Goal: Task Accomplishment & Management: Manage account settings

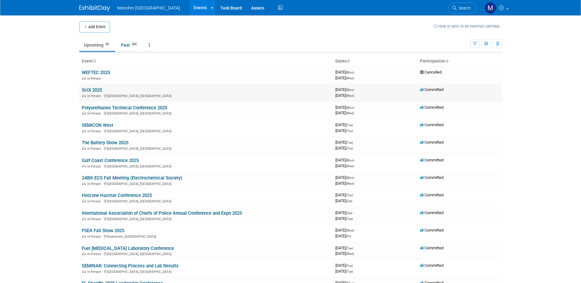
click at [90, 91] on link "SciX 2025" at bounding box center [92, 90] width 20 height 6
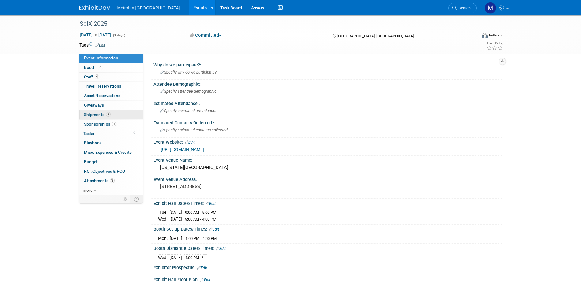
click at [97, 115] on span "Shipments 2" at bounding box center [97, 114] width 27 height 5
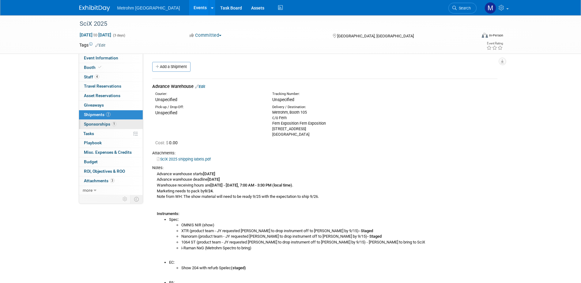
click at [98, 125] on span "Sponsorships 1" at bounding box center [100, 124] width 32 height 5
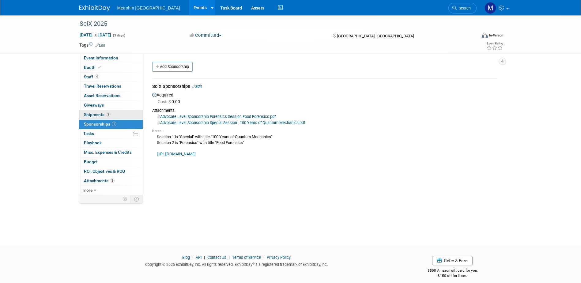
click at [99, 114] on span "Shipments 2" at bounding box center [97, 114] width 27 height 5
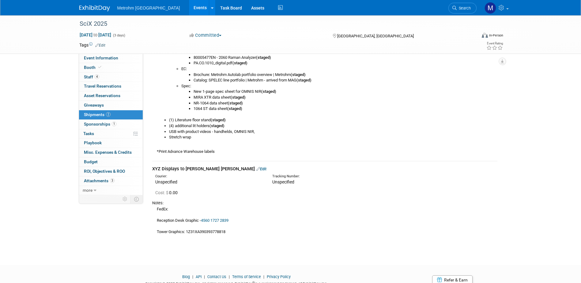
scroll to position [300, 0]
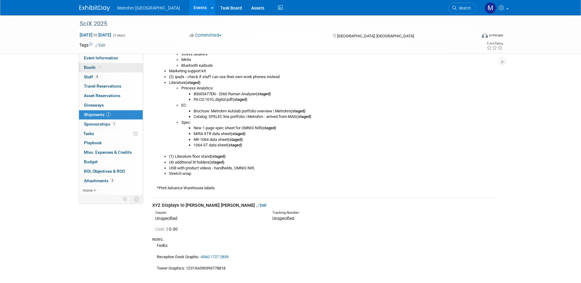
click at [98, 69] on icon at bounding box center [99, 67] width 3 height 3
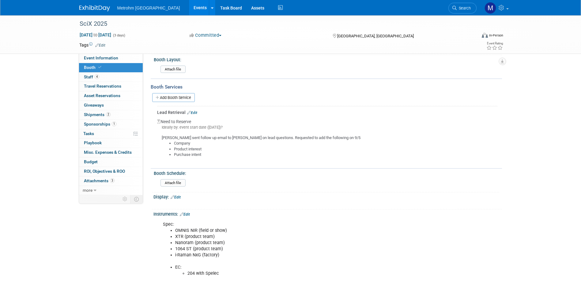
scroll to position [123, 0]
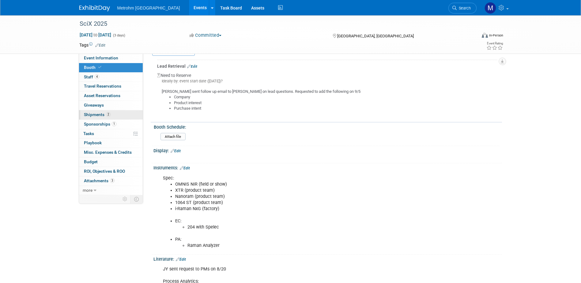
click at [113, 114] on link "2 Shipments 2" at bounding box center [111, 114] width 64 height 9
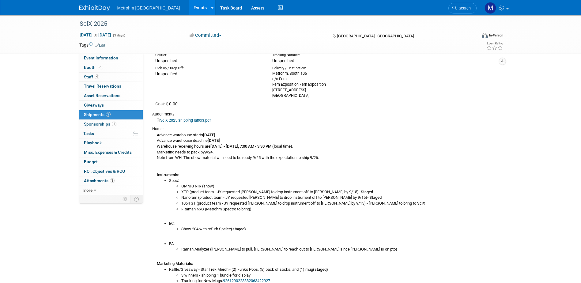
scroll to position [0, 0]
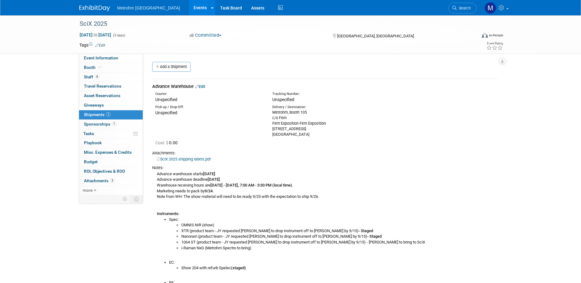
click at [203, 86] on link "Edit" at bounding box center [200, 86] width 10 height 5
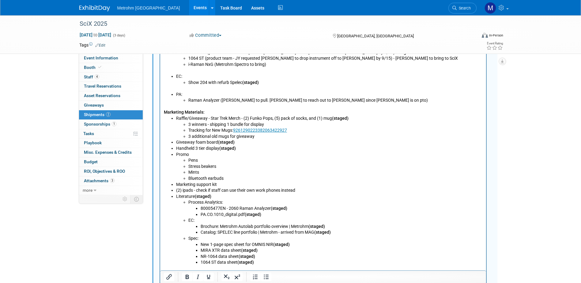
scroll to position [285, 0]
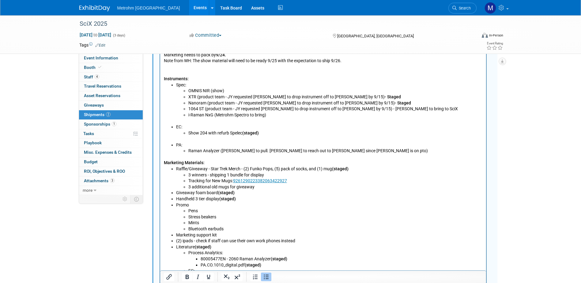
click at [189, 150] on li "Raman Analyzer ([PERSON_NAME] to pull. [PERSON_NAME] to reach out to [PERSON_NA…" at bounding box center [335, 151] width 294 height 6
click at [363, 151] on li "Raman Analyzer ([PERSON_NAME] to pull. [PERSON_NAME] to reach out to [PERSON_NA…" at bounding box center [335, 151] width 294 height 6
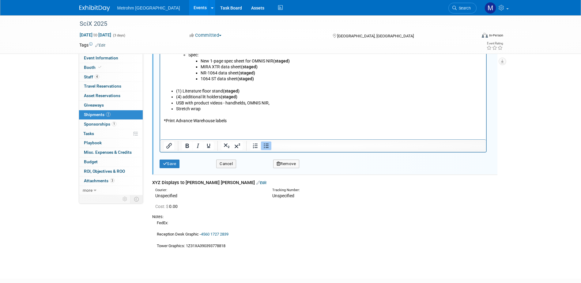
scroll to position [530, 0]
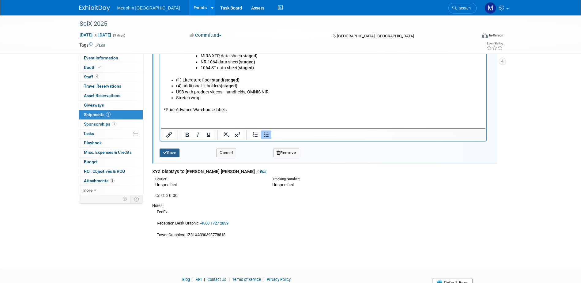
click at [175, 150] on button "Save" at bounding box center [170, 153] width 20 height 9
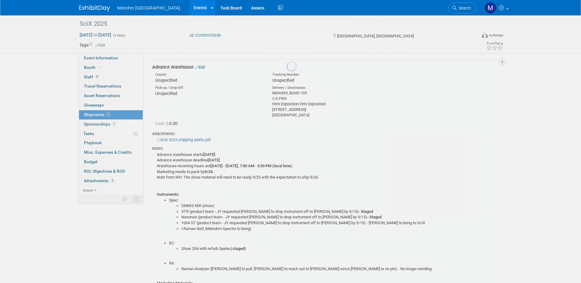
scroll to position [9, 0]
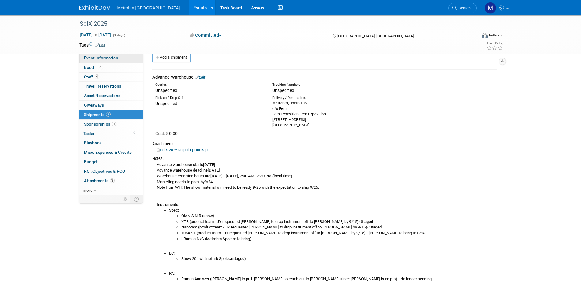
drag, startPoint x: 97, startPoint y: 59, endPoint x: 100, endPoint y: 62, distance: 4.4
click at [97, 59] on span "Event Information" at bounding box center [101, 57] width 34 height 5
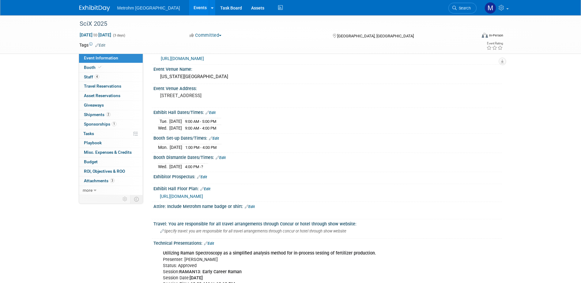
scroll to position [92, 0]
click at [219, 137] on link "Edit" at bounding box center [214, 137] width 10 height 4
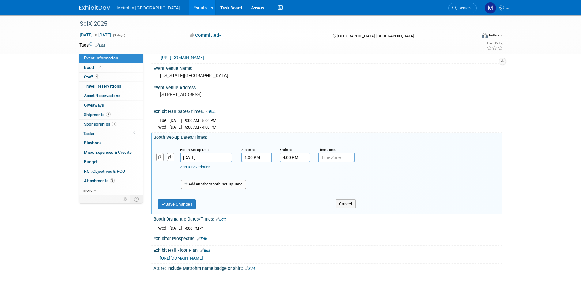
click at [218, 186] on button "Add Another Booth Set-up Date" at bounding box center [213, 184] width 65 height 9
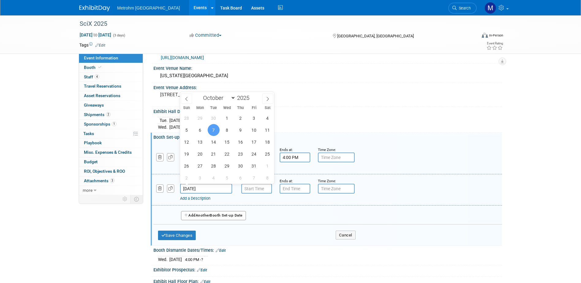
click at [214, 186] on input "[DATE]" at bounding box center [206, 189] width 52 height 10
click at [183, 133] on span "5" at bounding box center [187, 130] width 12 height 12
type input "[DATE]"
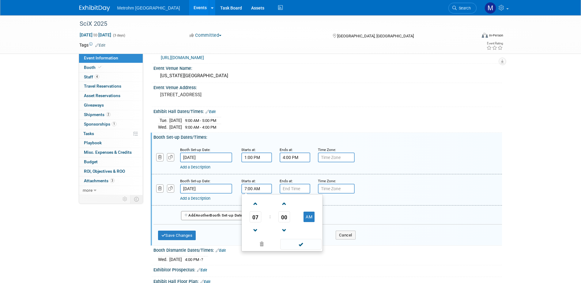
click at [253, 189] on input "7:00 AM" at bounding box center [256, 189] width 31 height 10
click at [259, 217] on span "07" at bounding box center [256, 216] width 12 height 11
click at [272, 206] on td "01" at bounding box center [273, 204] width 20 height 17
click at [315, 218] on td "AM" at bounding box center [309, 216] width 24 height 11
click at [304, 209] on td at bounding box center [309, 204] width 24 height 16
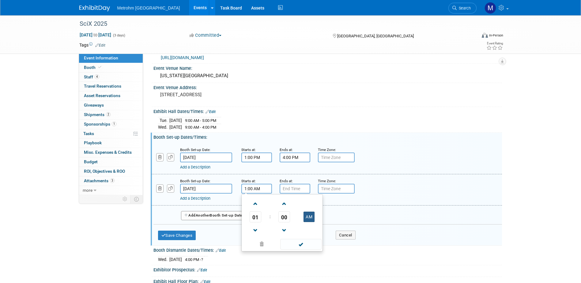
click at [305, 212] on button "AM" at bounding box center [309, 217] width 11 height 10
type input "1:00 PM"
click at [294, 190] on input "7:00 PM" at bounding box center [295, 189] width 31 height 10
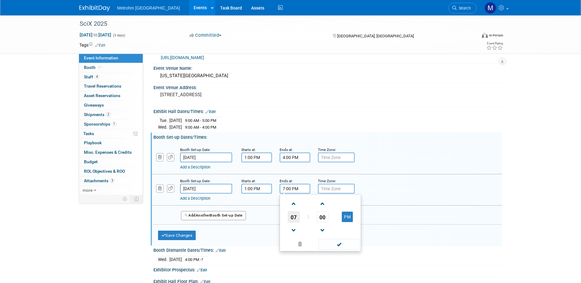
click at [297, 221] on span "07" at bounding box center [294, 216] width 12 height 11
click at [312, 221] on td "05" at bounding box center [311, 220] width 20 height 17
type input "5:00 PM"
click at [327, 239] on span at bounding box center [339, 244] width 41 height 11
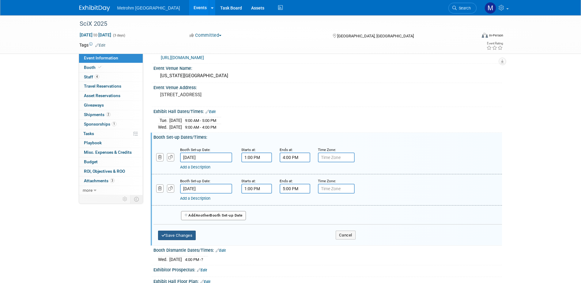
click at [190, 234] on button "Save Changes" at bounding box center [177, 236] width 38 height 10
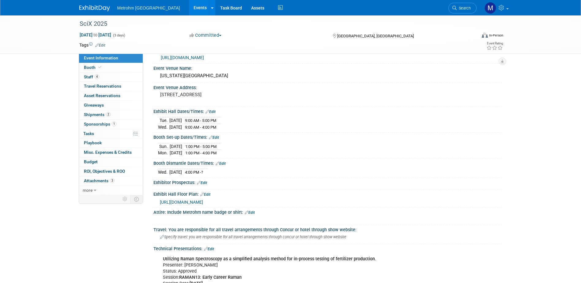
click at [212, 137] on icon at bounding box center [211, 137] width 4 height 4
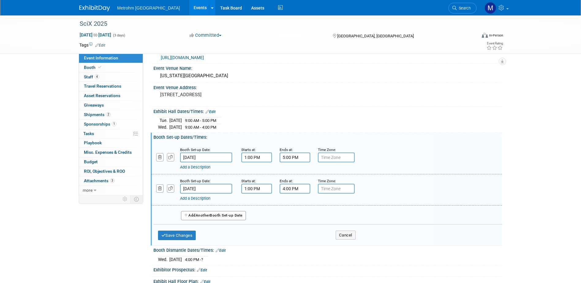
click at [270, 191] on input "1:00 PM" at bounding box center [256, 189] width 31 height 10
click at [253, 215] on span "01" at bounding box center [256, 216] width 12 height 11
click at [249, 239] on td "08" at bounding box center [253, 237] width 20 height 17
click at [307, 218] on button "PM" at bounding box center [309, 217] width 11 height 10
type input "8:00 AM"
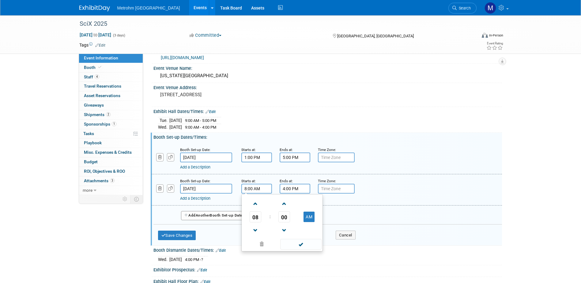
click at [304, 251] on div "08 : 00 AM 12 01 02 03 04 05 06 07 08 09 10 11 00 05 10 15 20 25 30 35 40 45 50…" at bounding box center [281, 222] width 81 height 57
click at [304, 247] on span at bounding box center [300, 244] width 41 height 11
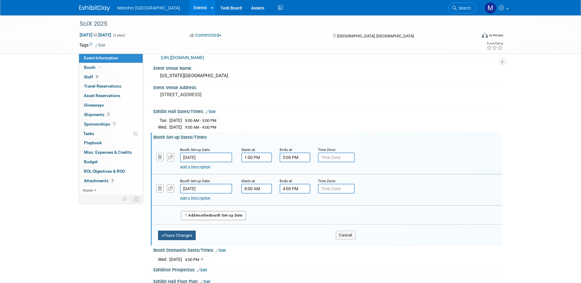
click at [187, 239] on div "Save Changes Cancel" at bounding box center [257, 234] width 198 height 19
click at [186, 237] on button "Save Changes" at bounding box center [177, 236] width 38 height 10
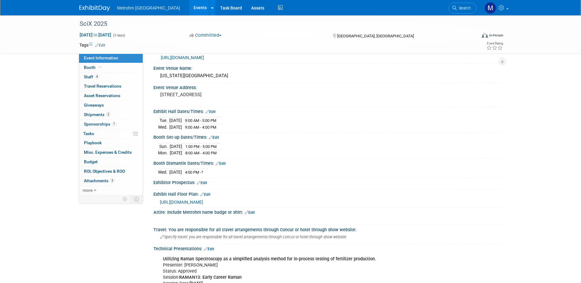
click at [213, 110] on link "Edit" at bounding box center [211, 112] width 10 height 4
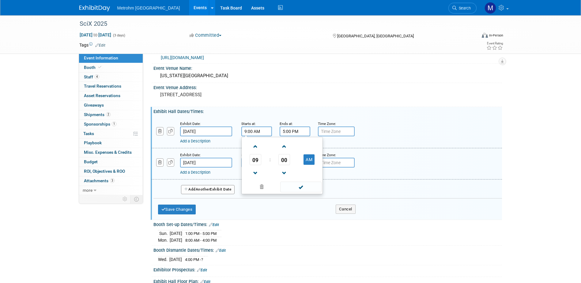
click at [251, 131] on input "9:00 AM" at bounding box center [256, 132] width 31 height 10
click at [276, 159] on td "00" at bounding box center [284, 159] width 25 height 11
click at [278, 160] on td "00" at bounding box center [284, 159] width 25 height 11
click at [281, 161] on span "00" at bounding box center [284, 159] width 12 height 11
click at [286, 164] on td "30" at bounding box center [292, 163] width 20 height 17
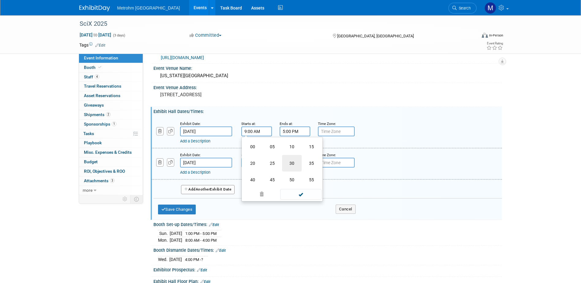
type input "9:30 AM"
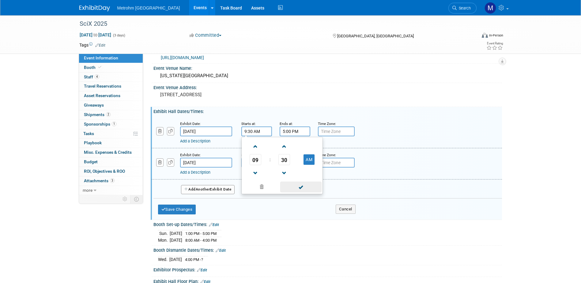
click at [296, 189] on span at bounding box center [300, 187] width 41 height 11
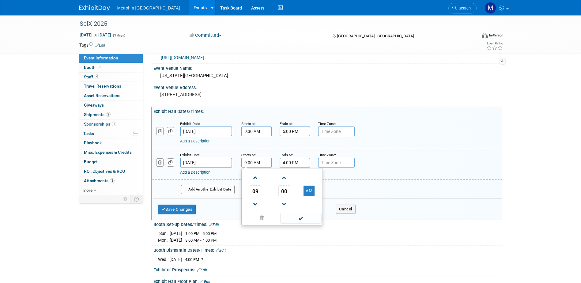
click at [250, 164] on input "9:00 AM" at bounding box center [256, 163] width 31 height 10
click at [256, 191] on span "09" at bounding box center [256, 190] width 12 height 11
click at [260, 161] on input "9:00 AM" at bounding box center [256, 163] width 31 height 10
click at [250, 163] on input "9:00 AM" at bounding box center [256, 163] width 31 height 10
click at [270, 206] on td "09" at bounding box center [273, 211] width 20 height 17
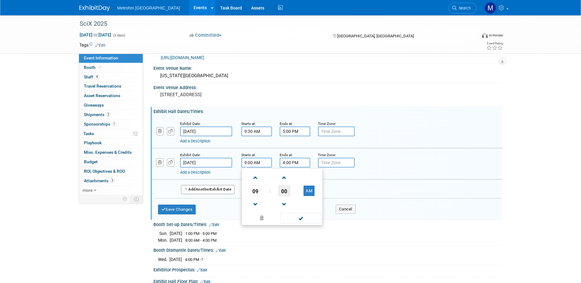
click at [282, 190] on span "00" at bounding box center [284, 190] width 12 height 11
click at [289, 199] on td "30" at bounding box center [292, 194] width 20 height 17
type input "9:30 AM"
click at [305, 218] on span at bounding box center [300, 218] width 41 height 11
click at [190, 211] on button "Save Changes" at bounding box center [177, 210] width 38 height 10
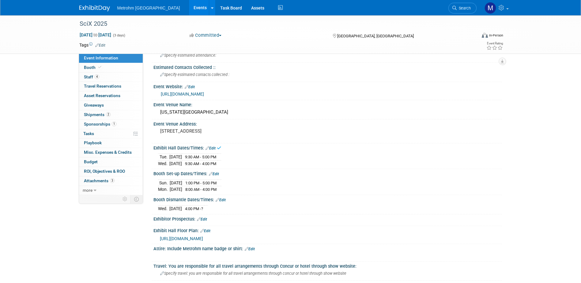
scroll to position [31, 0]
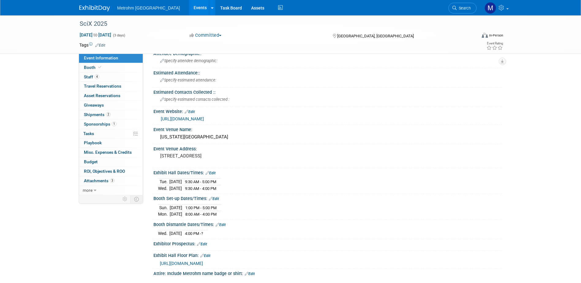
click at [189, 117] on link "[URL][DOMAIN_NAME]" at bounding box center [182, 118] width 43 height 5
